Goal: Task Accomplishment & Management: Complete application form

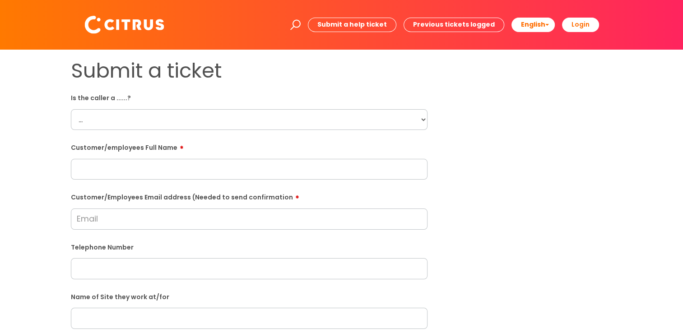
click at [150, 120] on select "... Citrus Customer Citrus Employee [DEMOGRAPHIC_DATA] Supplier" at bounding box center [249, 119] width 357 height 21
select select "Citrus Employee"
click at [71, 109] on select "... Citrus Customer Citrus Employee [DEMOGRAPHIC_DATA] Supplier" at bounding box center [249, 119] width 357 height 21
click at [130, 205] on div "Customer/Employees Email address (Needed to send confirmation" at bounding box center [249, 210] width 357 height 40
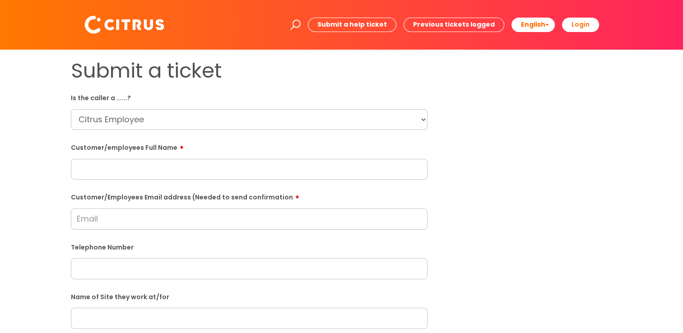
click at [131, 174] on input "text" at bounding box center [249, 169] width 357 height 21
click at [459, 301] on div "Submit a ticket Is the caller a ......? ... Citrus Customer Citrus Employee Con…" at bounding box center [341, 319] width 555 height 520
click at [148, 178] on input "text" at bounding box center [249, 169] width 357 height 21
paste input "Renata Rewt"
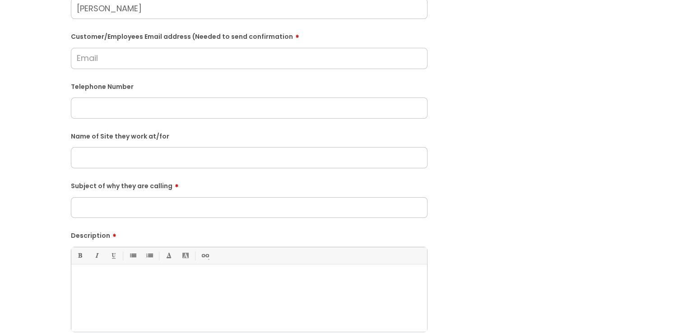
scroll to position [167, 0]
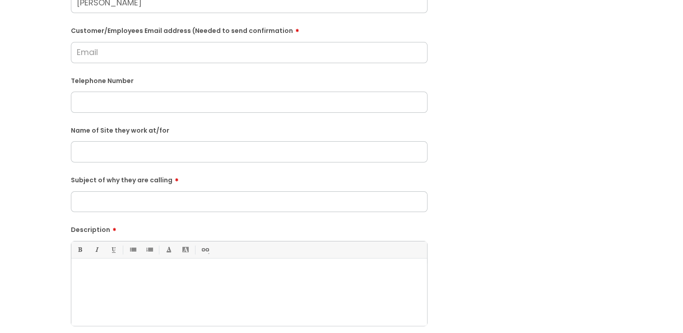
type input "Renata Rewt"
click at [229, 275] on p at bounding box center [249, 274] width 342 height 8
click at [116, 103] on input "text" at bounding box center [249, 102] width 357 height 21
type input "07456 323023"
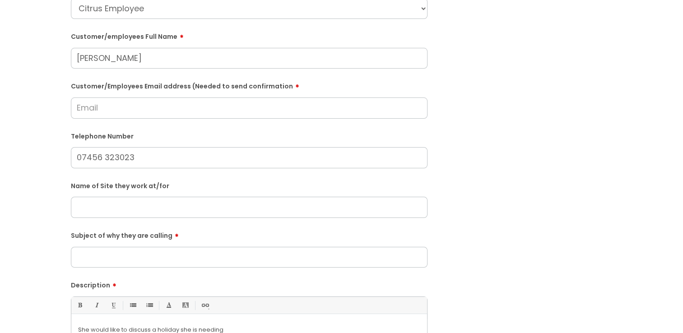
scroll to position [23, 0]
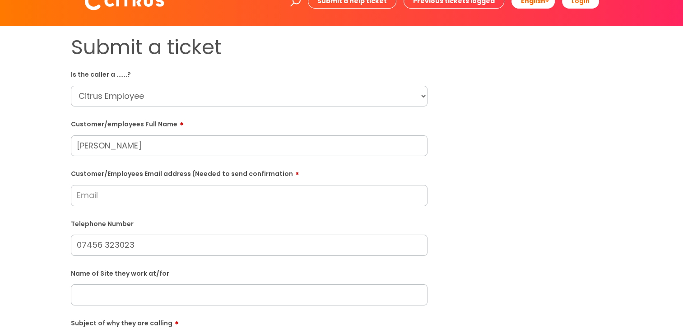
drag, startPoint x: 146, startPoint y: 10, endPoint x: 73, endPoint y: -6, distance: 74.8
click at [73, 0] on html "Enter your search term here... Search Submit a help ticket Previous tickets log…" at bounding box center [341, 143] width 683 height 333
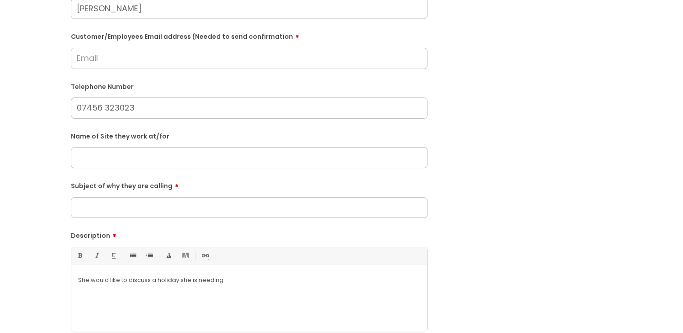
scroll to position [160, 0]
click at [104, 64] on input "Customer/Employees Email address (Needed to send confirmation" at bounding box center [249, 59] width 357 height 21
paste input "Renata Rewt"
click at [110, 61] on input "Renata Rewt@yahoo.co.uk" at bounding box center [249, 59] width 357 height 21
type input "Renatarewt@yahoo.co.uk"
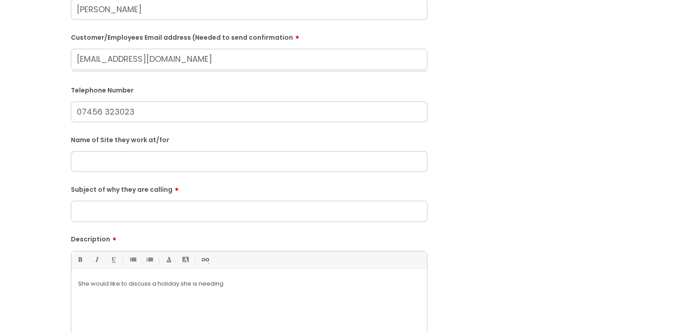
click at [101, 107] on input "07456 323023" at bounding box center [249, 112] width 357 height 21
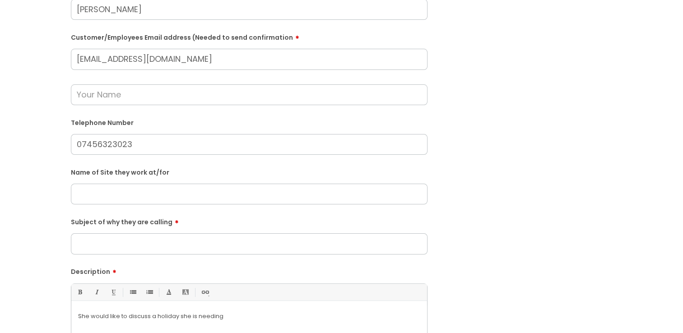
type input "07456323023"
click at [118, 97] on input "text" at bounding box center [249, 94] width 357 height 21
type input "Renata Rewt"
click at [146, 200] on input "text" at bounding box center [249, 194] width 357 height 21
type input "Watford"
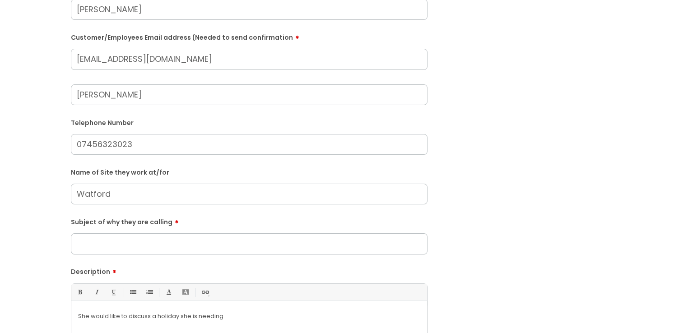
click at [151, 245] on input "Subject of why they are calling" at bounding box center [249, 243] width 357 height 21
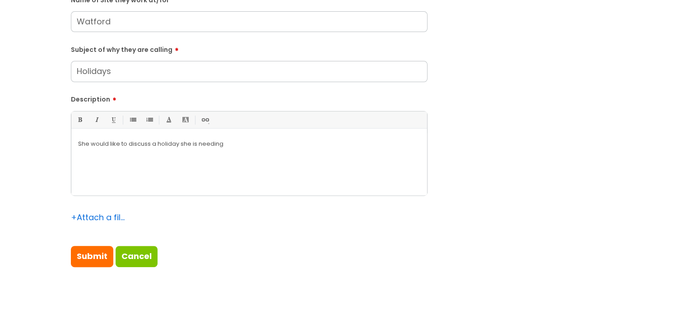
scroll to position [341, 0]
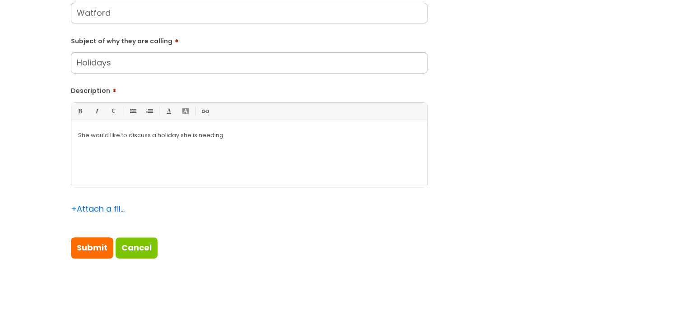
type input "Holidays"
click at [251, 142] on div "She would like to discuss a holiday she is needing" at bounding box center [249, 156] width 356 height 62
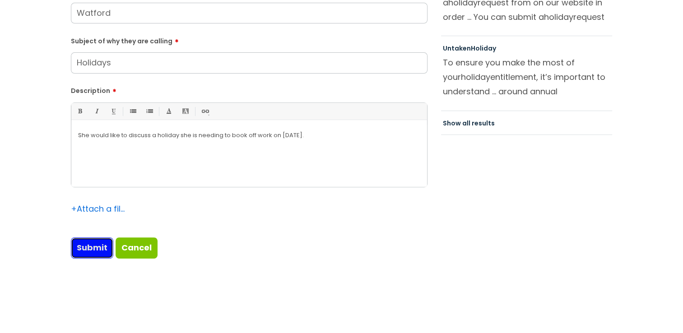
click at [94, 248] on input "Submit" at bounding box center [92, 247] width 42 height 21
type input "Please Wait..."
